Goal: Task Accomplishment & Management: Use online tool/utility

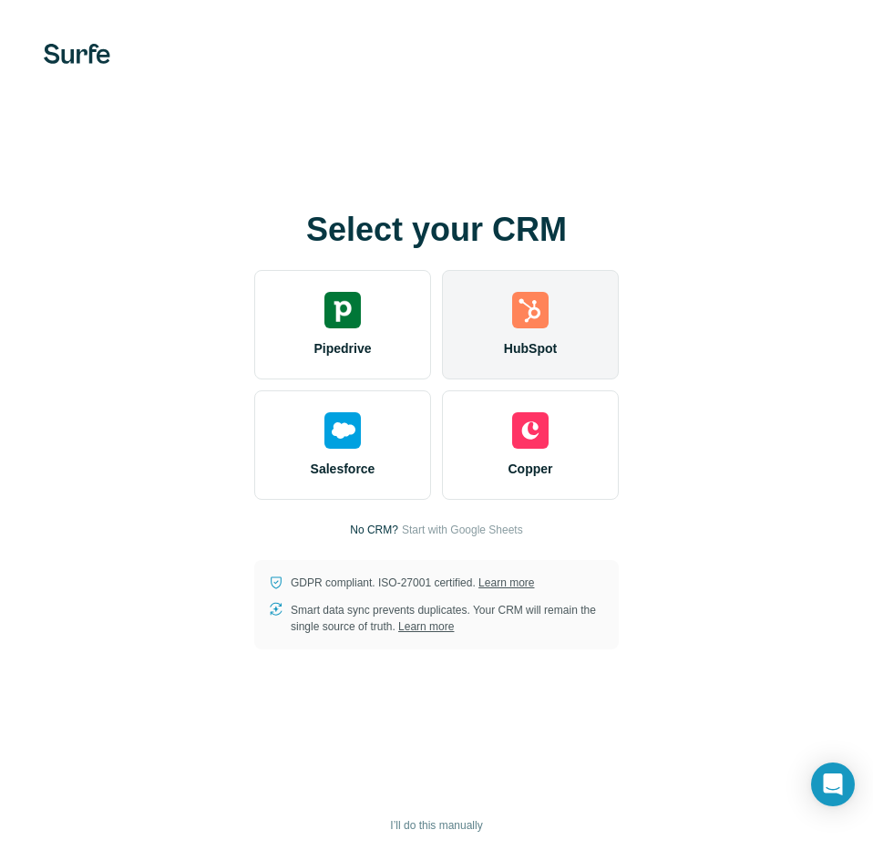
click at [575, 305] on div "HubSpot" at bounding box center [530, 324] width 177 height 109
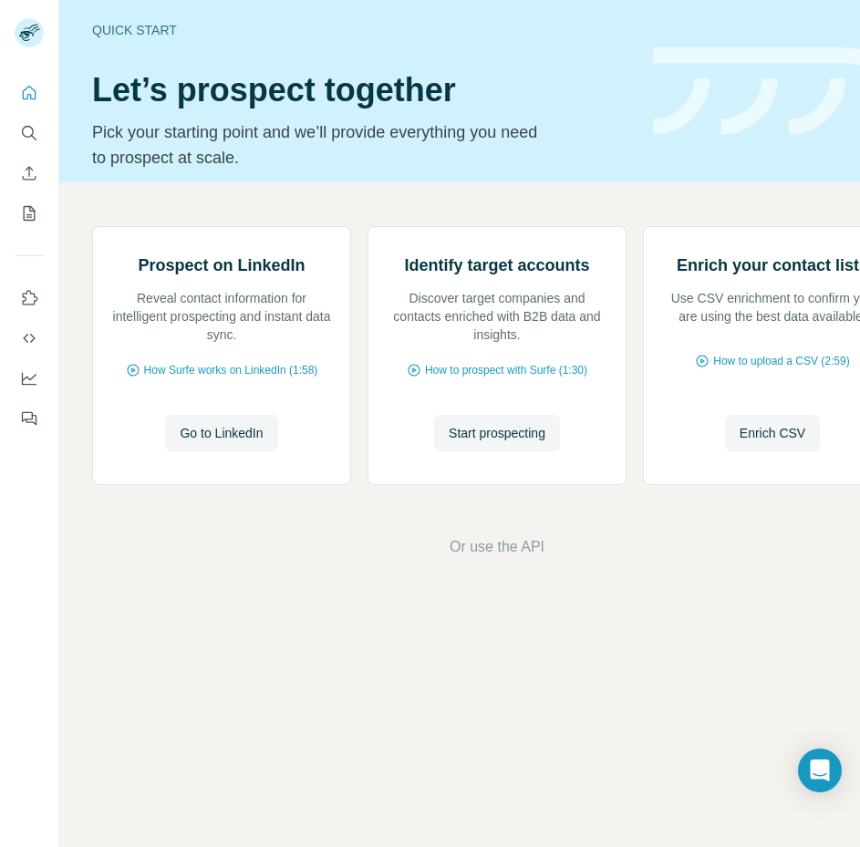
click at [373, 602] on div "Prospect on LinkedIn Reveal contact information for intelligent prospecting and…" at bounding box center [496, 391] width 875 height 419
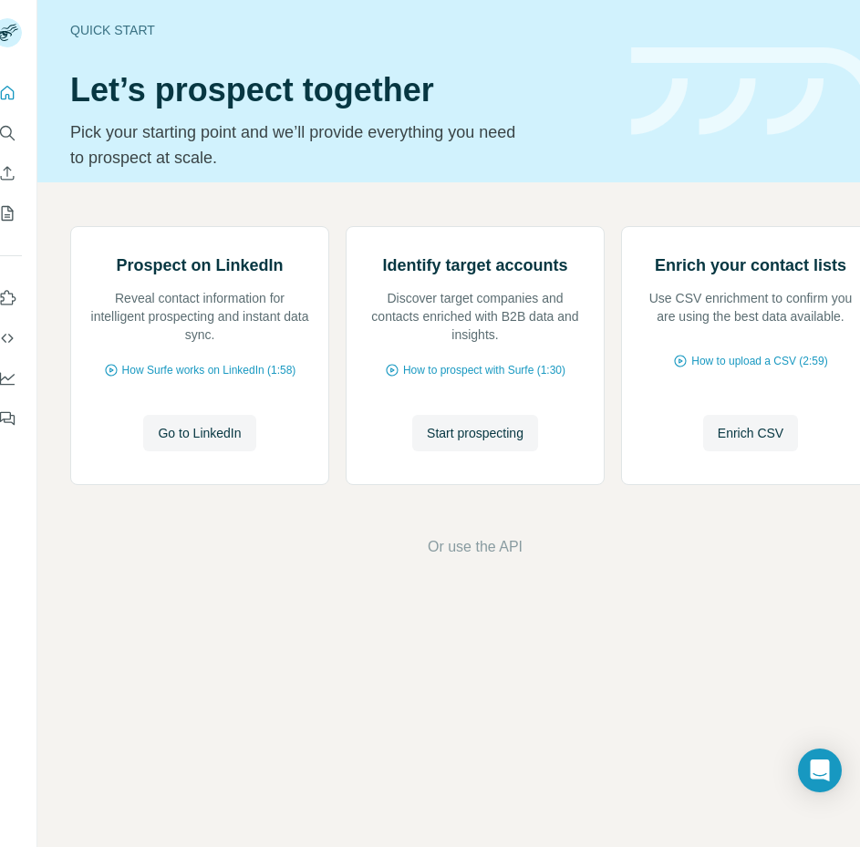
scroll to position [0, 75]
